Goal: Navigation & Orientation: Find specific page/section

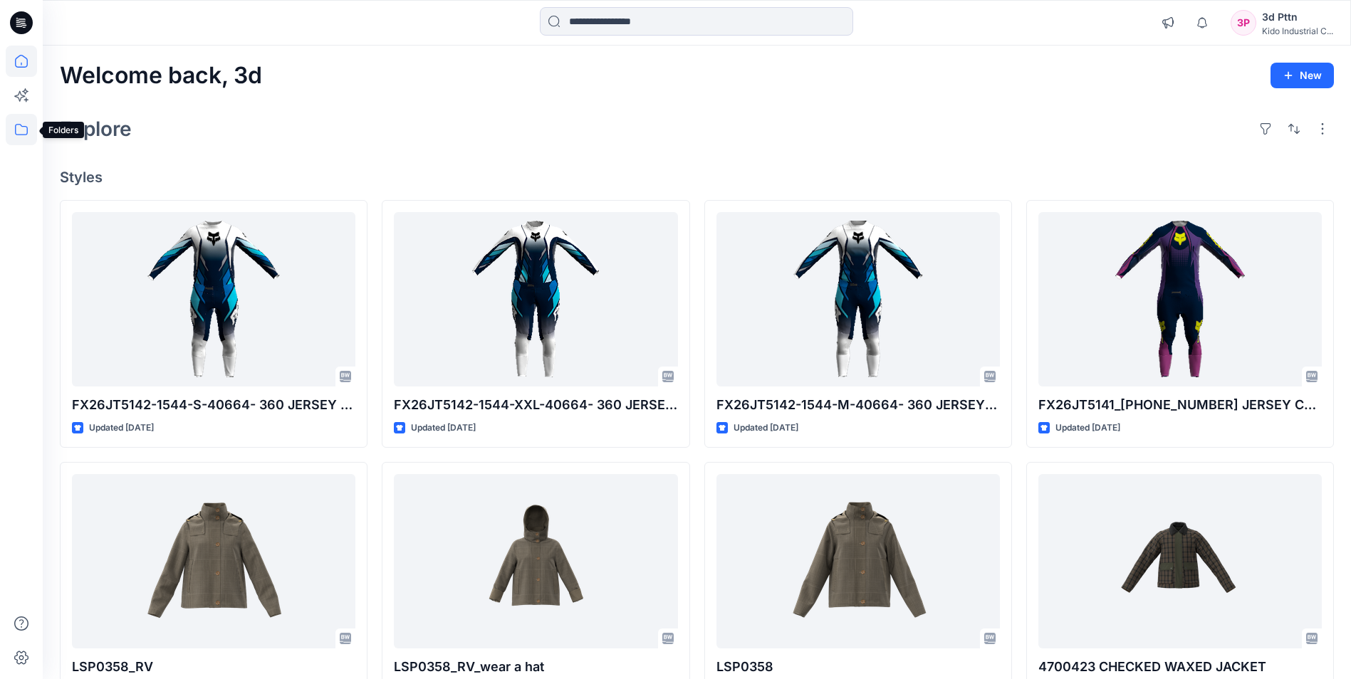
click at [14, 132] on icon at bounding box center [21, 129] width 31 height 31
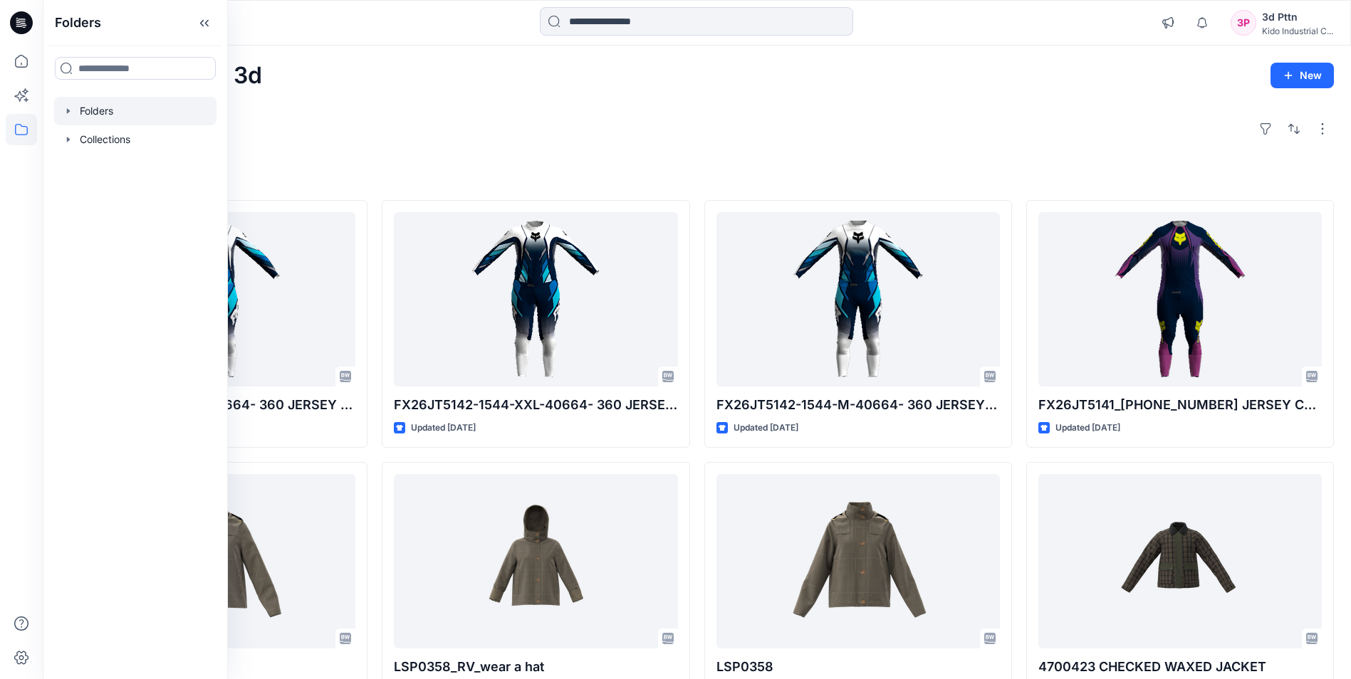
click at [125, 107] on div at bounding box center [135, 111] width 162 height 28
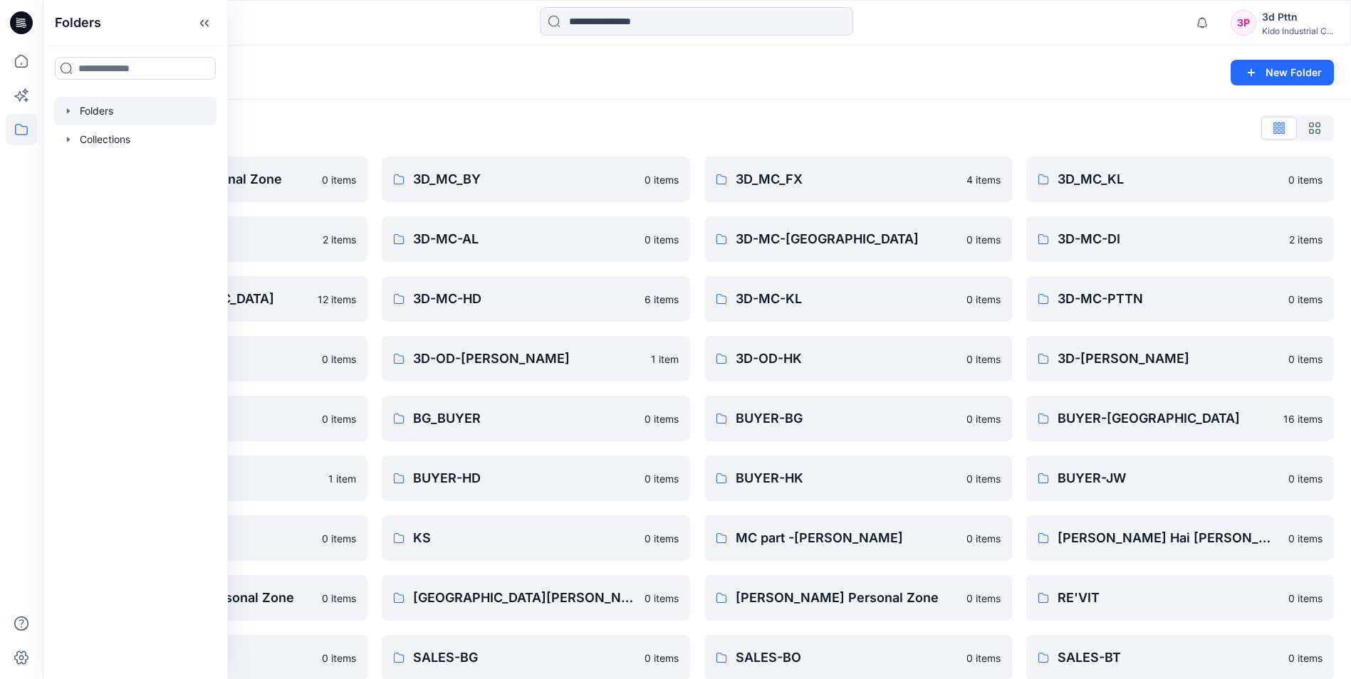
click at [836, 103] on div "Folders List 3d Team Kido's Personal Zone 0 items 3D-DOM-KC 2 items 3D-MC-FL 12…" at bounding box center [697, 548] width 1308 height 897
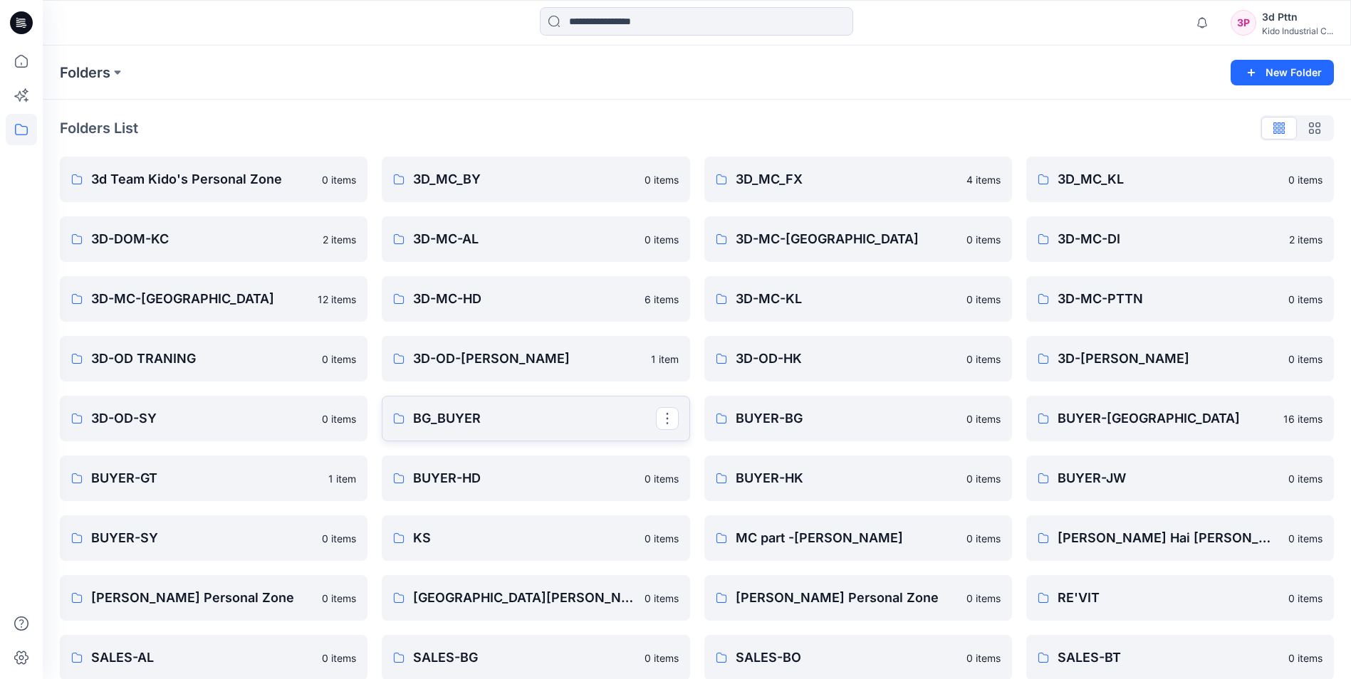
click at [543, 412] on p "BG_BUYER" at bounding box center [534, 419] width 242 height 20
click at [893, 602] on p "[PERSON_NAME] Personal Zone" at bounding box center [847, 598] width 222 height 20
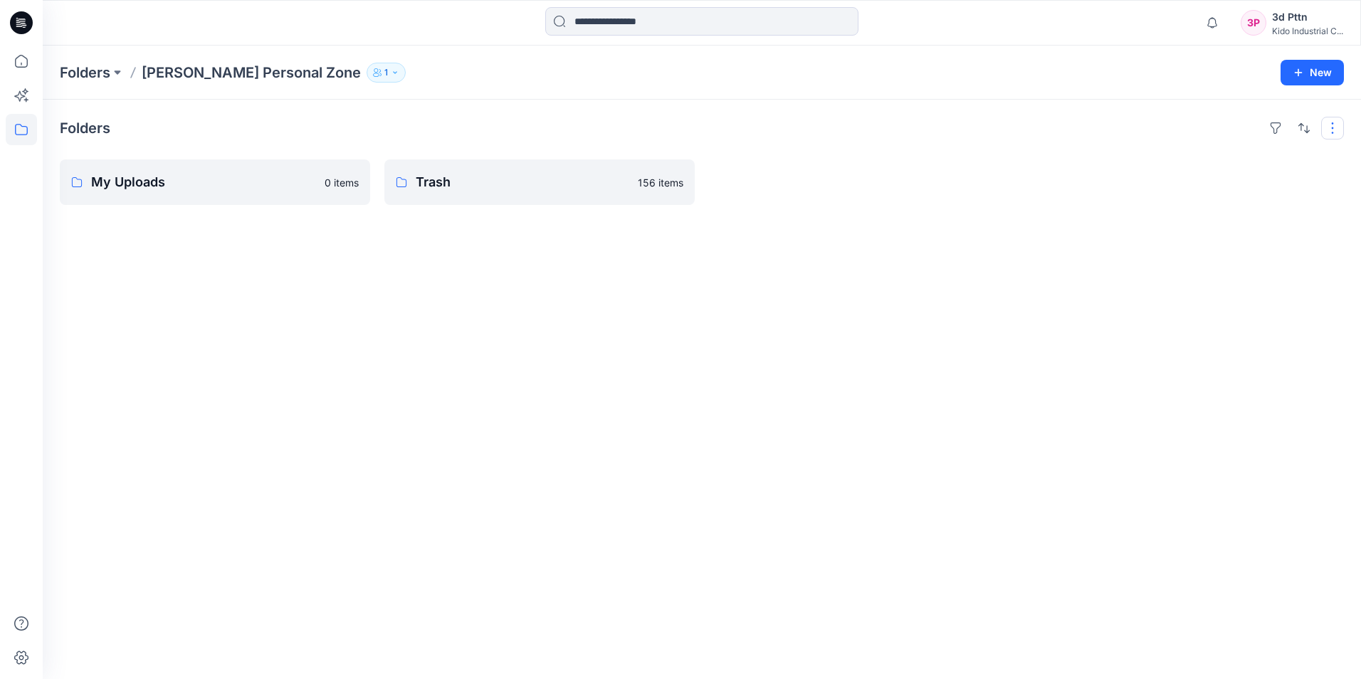
click at [1337, 132] on button "button" at bounding box center [1333, 128] width 23 height 23
click at [1109, 258] on div "Folders Layout Grid Large Grid Folder View Compact Card Card View Card Info Tag…" at bounding box center [702, 390] width 1319 height 580
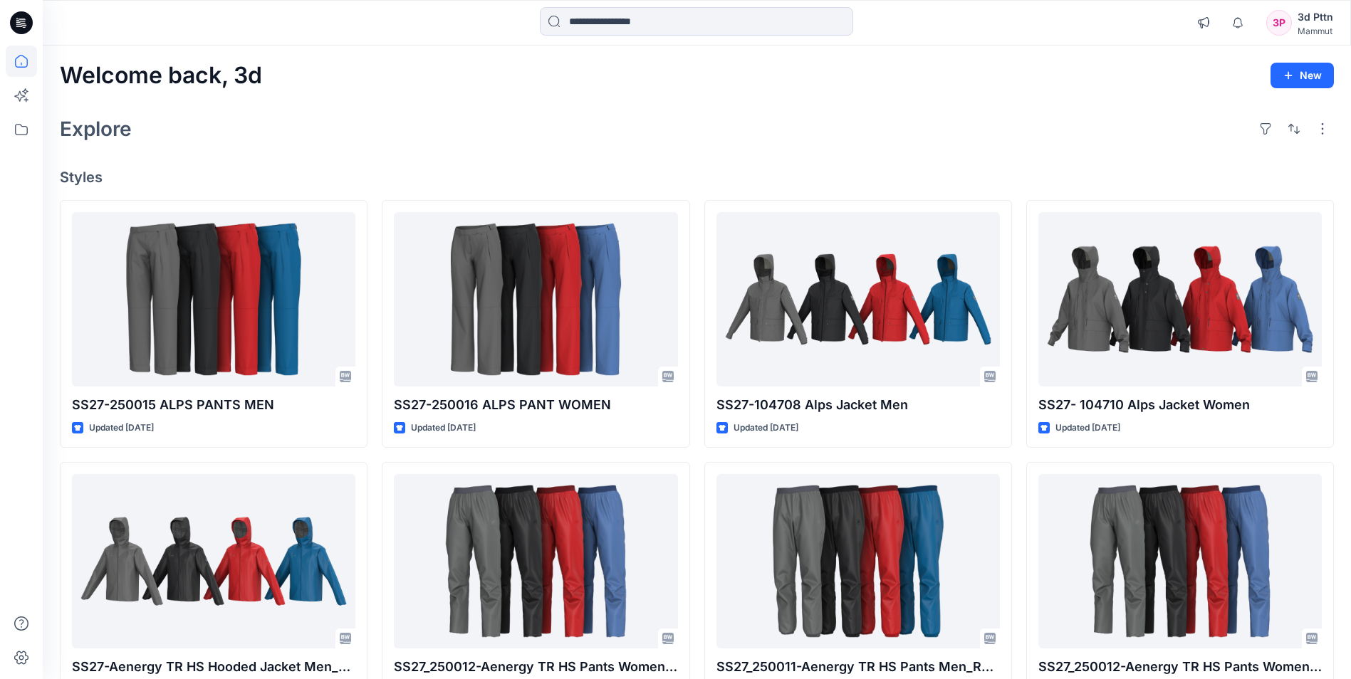
click at [1283, 23] on div "3P" at bounding box center [1279, 23] width 26 height 26
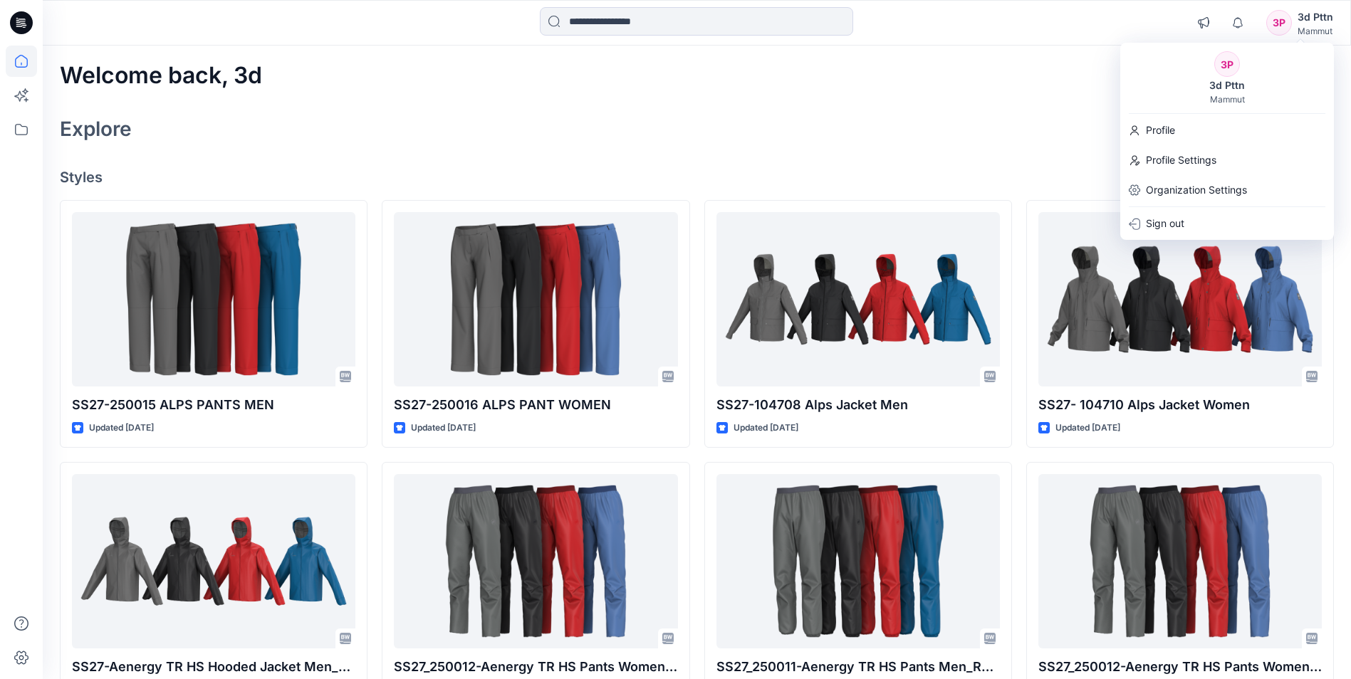
click at [1230, 68] on div "3P" at bounding box center [1227, 64] width 26 height 26
